Goal: Task Accomplishment & Management: Use online tool/utility

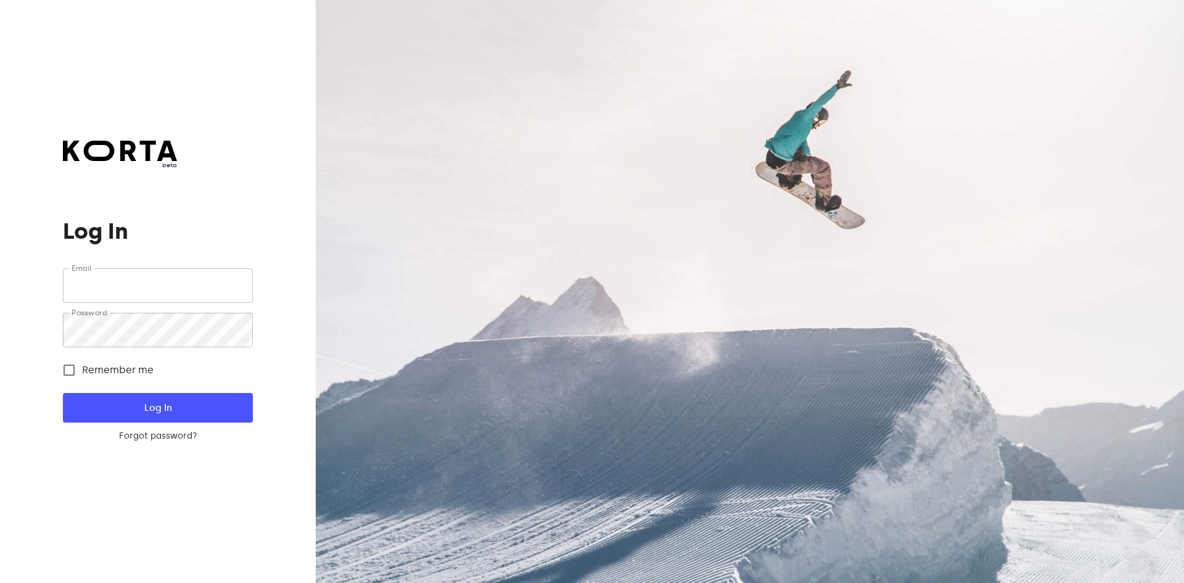
type input "[EMAIL_ADDRESS][DOMAIN_NAME]"
click at [157, 403] on span "Log In" at bounding box center [158, 407] width 150 height 16
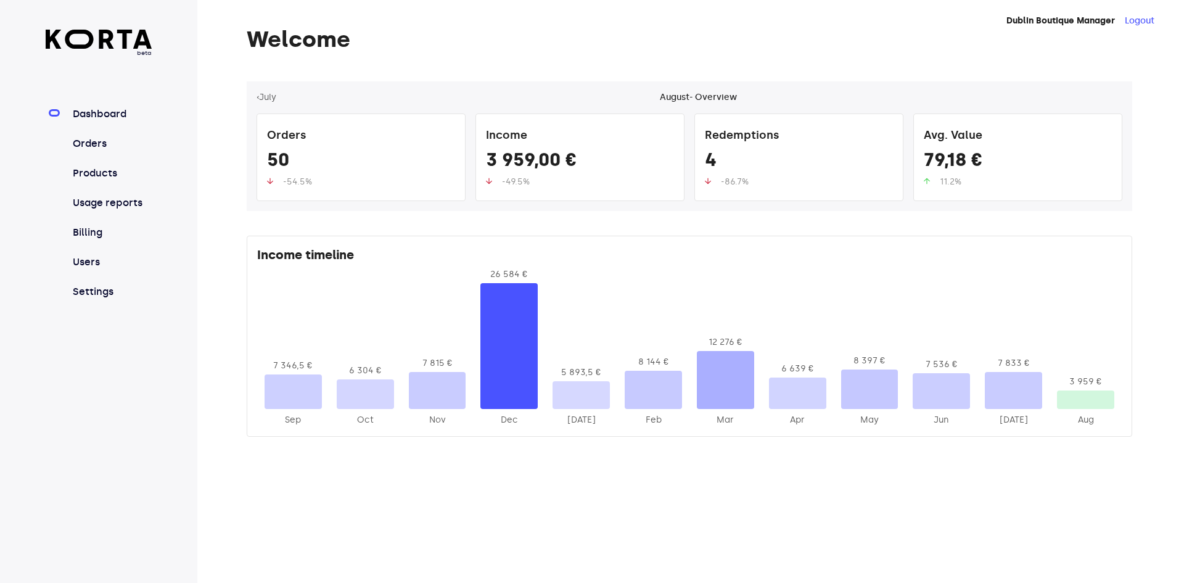
click at [107, 150] on link "Orders" at bounding box center [111, 143] width 82 height 15
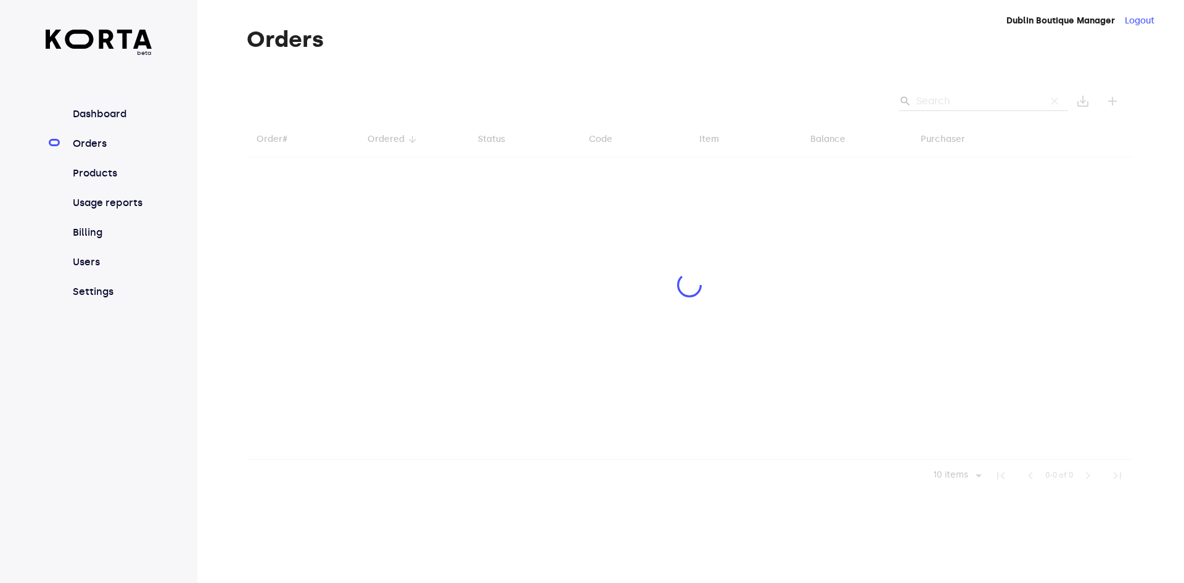
click at [965, 106] on div at bounding box center [689, 286] width 885 height 410
click at [973, 97] on div at bounding box center [689, 286] width 885 height 410
click at [971, 92] on div at bounding box center [689, 286] width 885 height 410
click at [963, 95] on div at bounding box center [689, 286] width 885 height 410
click at [962, 100] on div at bounding box center [689, 286] width 885 height 410
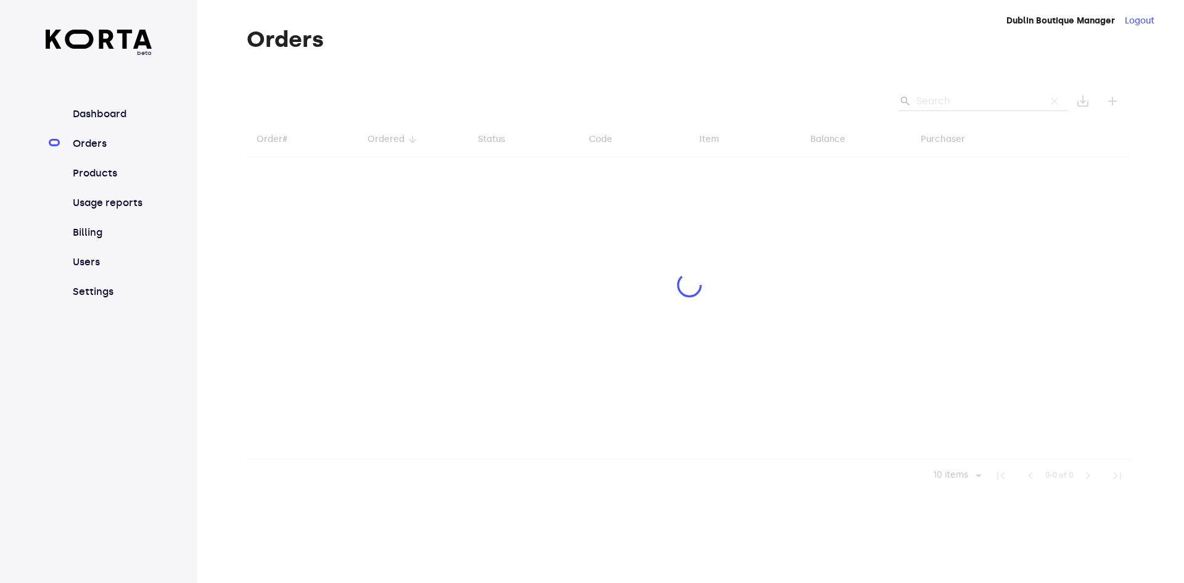
click at [961, 106] on div at bounding box center [689, 286] width 885 height 410
click at [956, 104] on div at bounding box center [689, 286] width 885 height 410
click at [959, 108] on div at bounding box center [689, 286] width 885 height 410
click at [960, 107] on div at bounding box center [689, 286] width 885 height 410
click at [970, 101] on div at bounding box center [689, 286] width 885 height 410
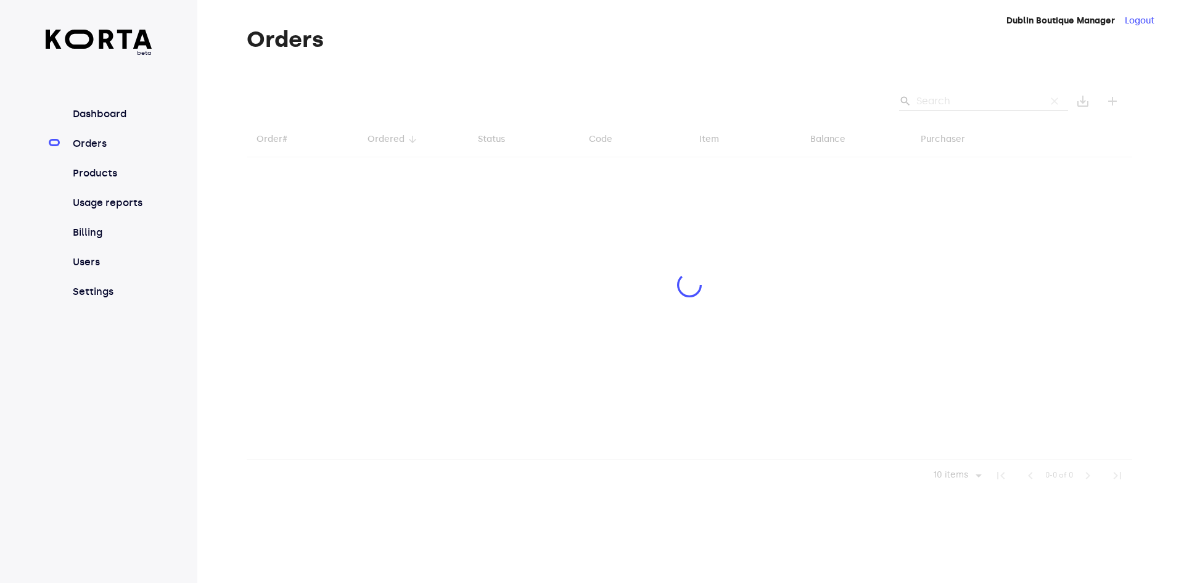
click at [978, 97] on div at bounding box center [689, 286] width 885 height 410
click at [982, 99] on div at bounding box center [689, 286] width 885 height 410
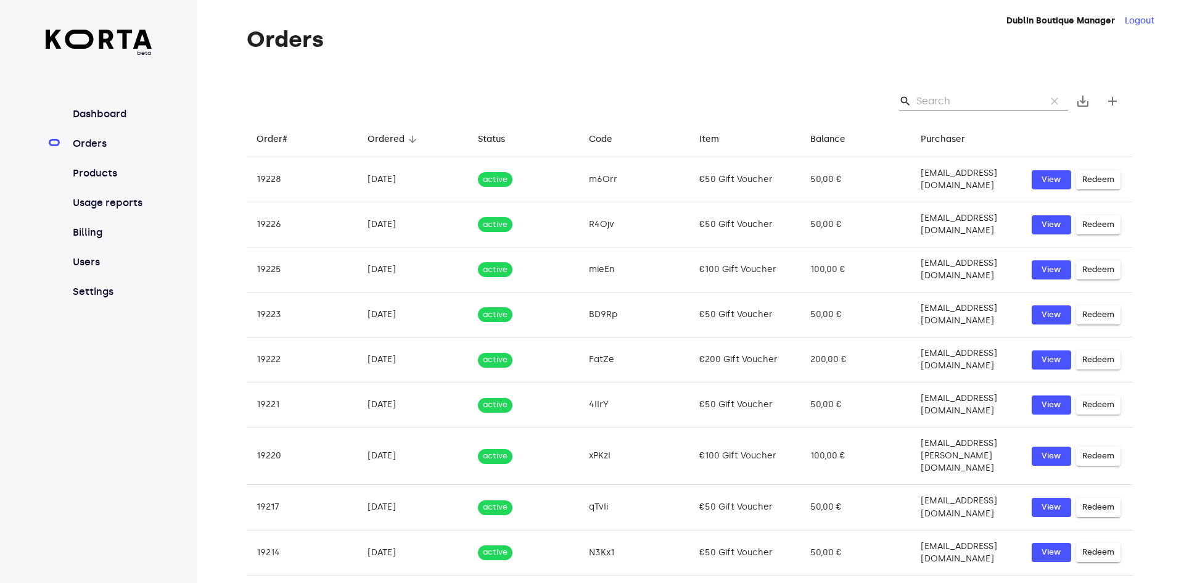
click at [981, 97] on input "Search" at bounding box center [976, 101] width 120 height 20
paste input "4a6j5"
type input "4a6j5"
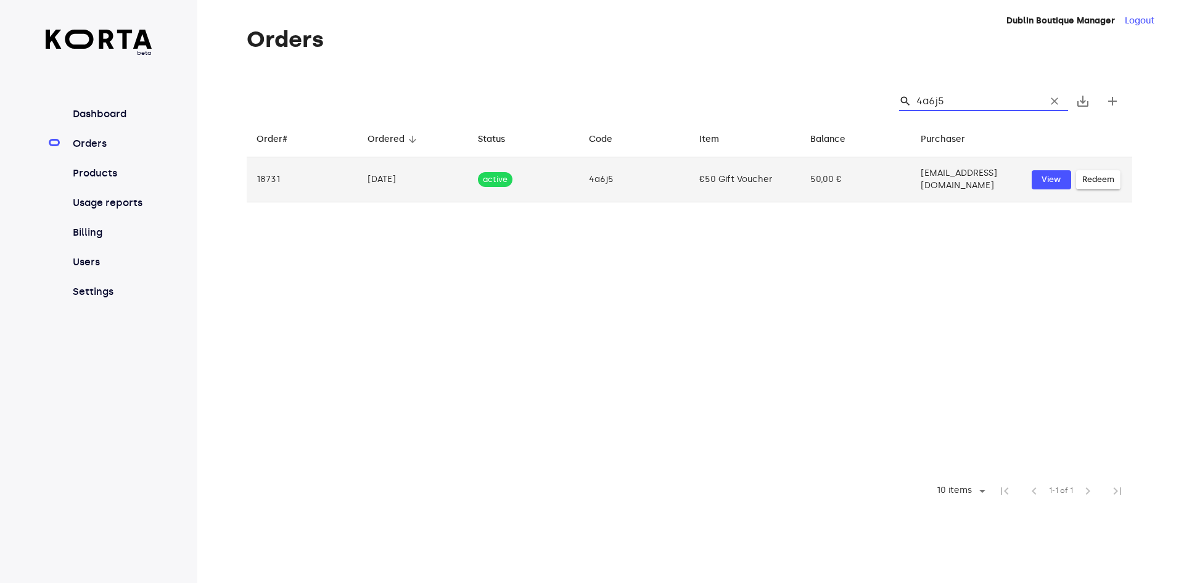
click at [1108, 176] on span "Redeem" at bounding box center [1098, 180] width 32 height 14
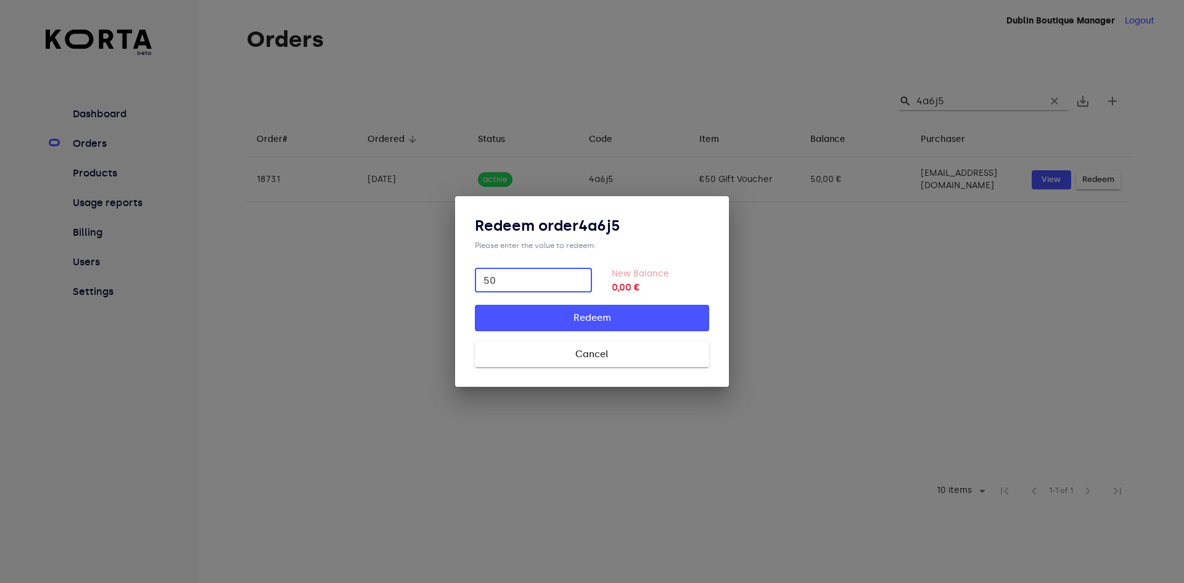
type input "50"
click at [632, 316] on span "Redeem" at bounding box center [591, 317] width 195 height 16
